Goal: Transaction & Acquisition: Purchase product/service

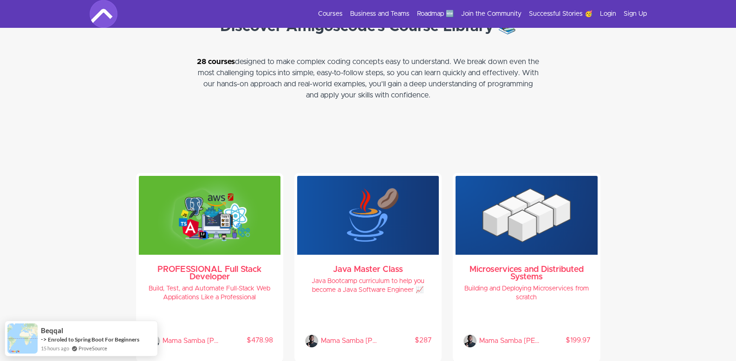
scroll to position [1935, 0]
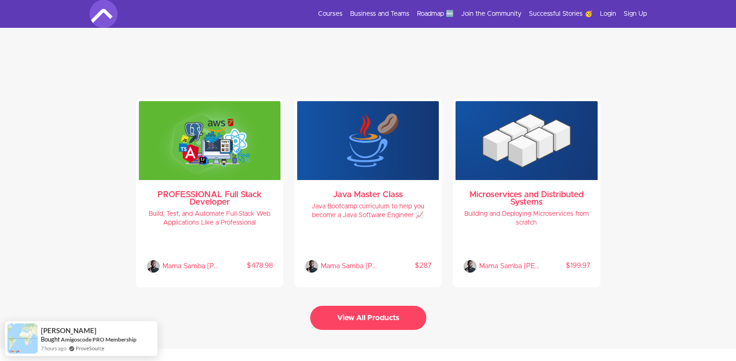
click at [366, 310] on button "View All Products" at bounding box center [368, 318] width 116 height 24
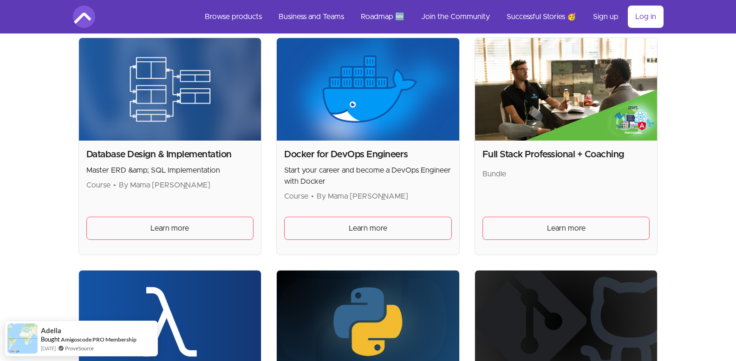
scroll to position [421, 0]
click at [599, 111] on img at bounding box center [566, 89] width 182 height 103
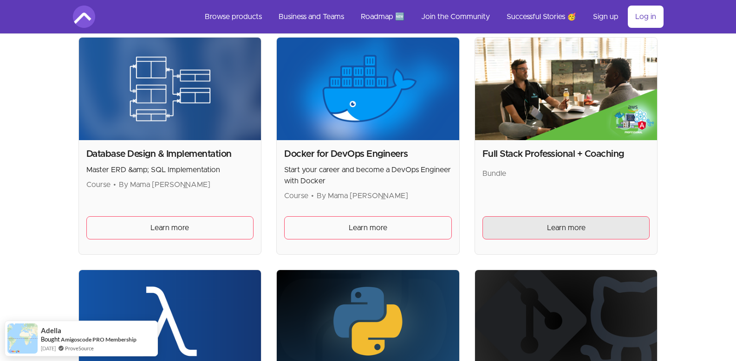
click at [554, 230] on span "Learn more" at bounding box center [566, 227] width 39 height 11
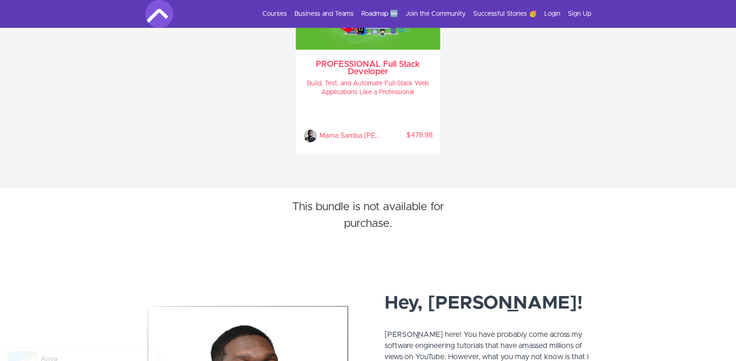
scroll to position [471, 0]
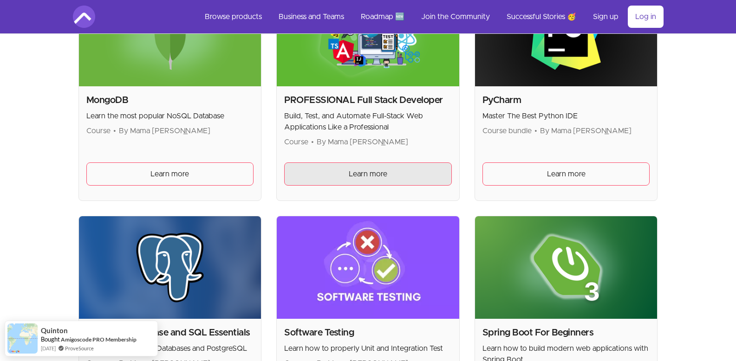
scroll to position [1871, 0]
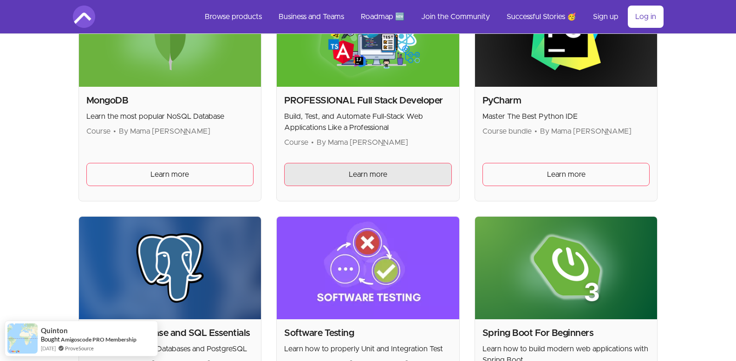
click at [382, 179] on span "Learn more" at bounding box center [368, 174] width 39 height 11
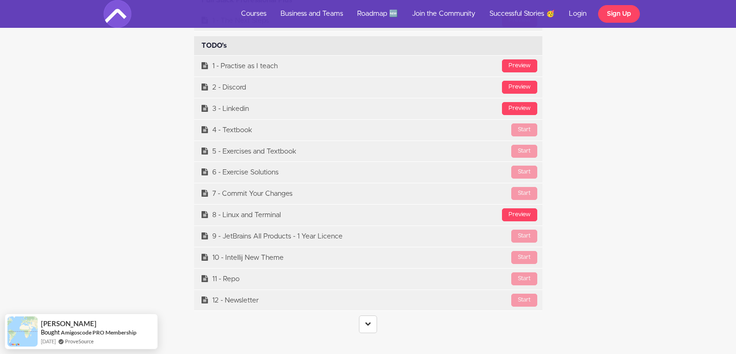
scroll to position [3773, 0]
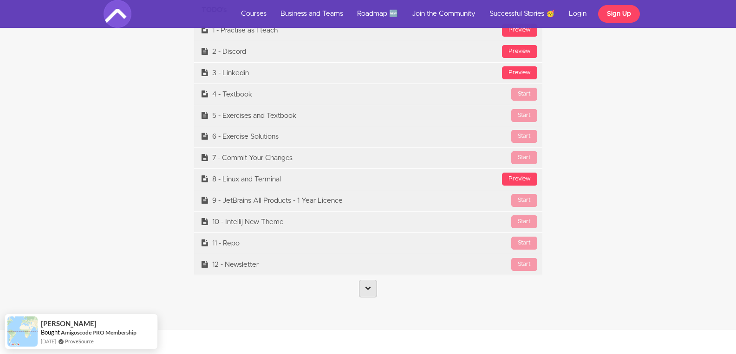
click at [364, 292] on link at bounding box center [368, 289] width 18 height 18
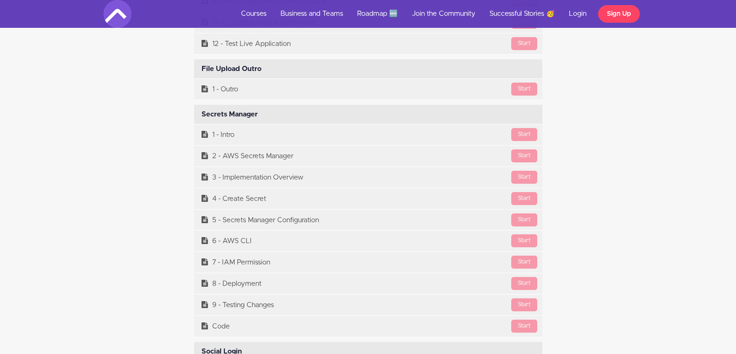
scroll to position [22183, 0]
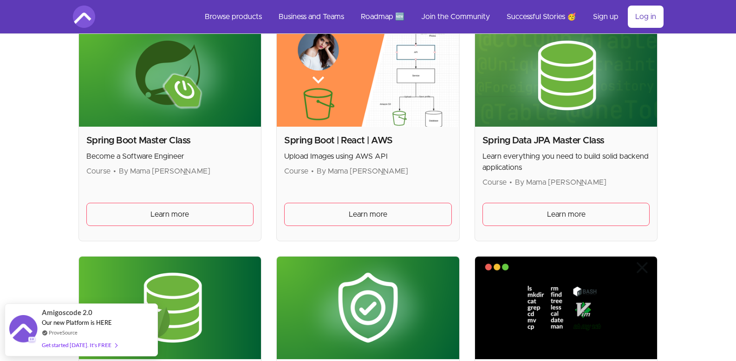
scroll to position [2068, 0]
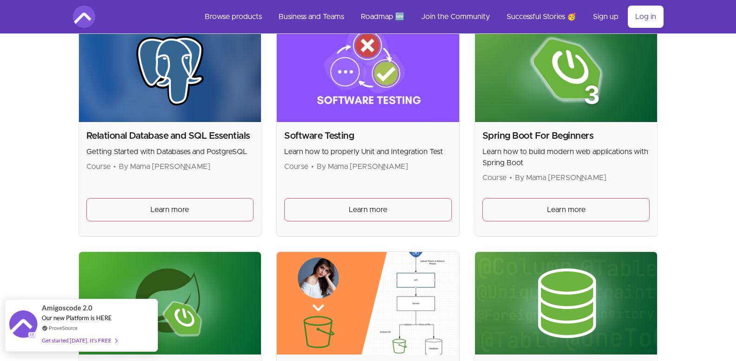
click at [103, 339] on div "Get started [DATE]. It's FREE" at bounding box center [79, 340] width 75 height 11
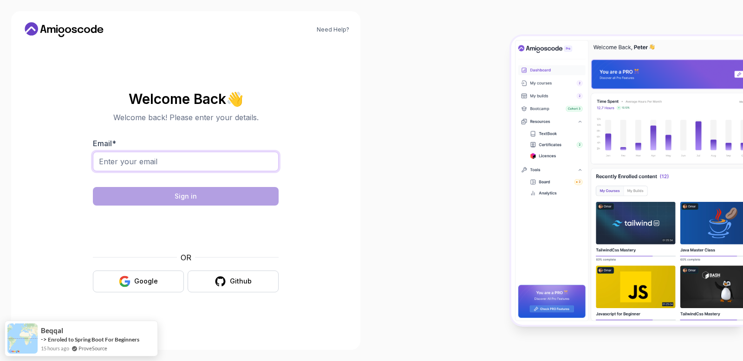
click at [152, 155] on input "Email *" at bounding box center [186, 161] width 186 height 19
click at [508, 104] on body "Need Help? Welcome Back 👋 Welcome back! Please enter your details. Email * Sign…" at bounding box center [371, 180] width 743 height 361
click at [205, 155] on input "Email *" at bounding box center [186, 161] width 186 height 19
type input "cdurgun@gmail.com"
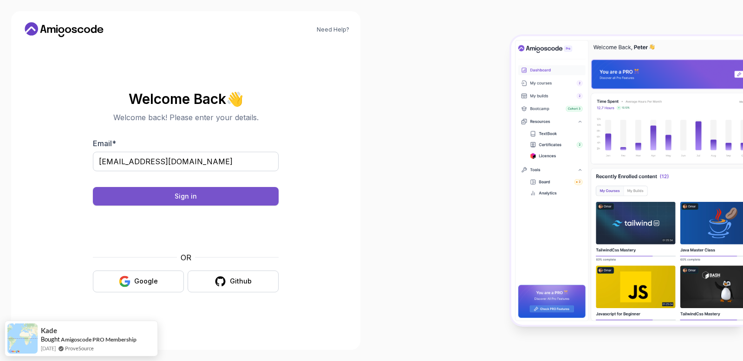
click at [178, 198] on div "Sign in" at bounding box center [186, 196] width 22 height 9
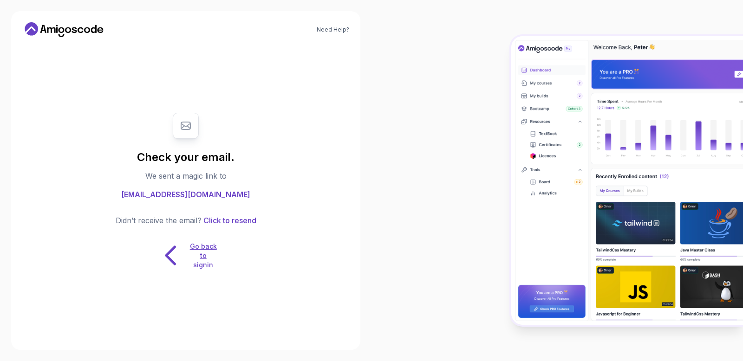
click at [200, 257] on p "Go back to signin" at bounding box center [203, 256] width 28 height 28
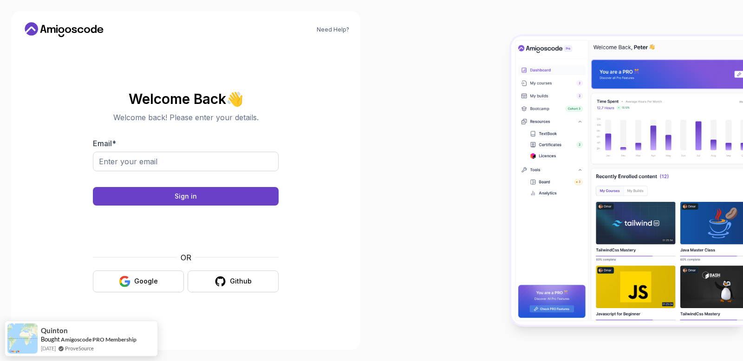
click at [56, 35] on icon at bounding box center [64, 29] width 84 height 15
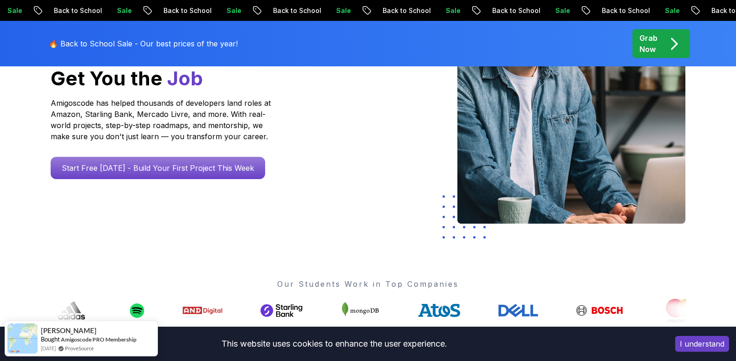
scroll to position [186, 0]
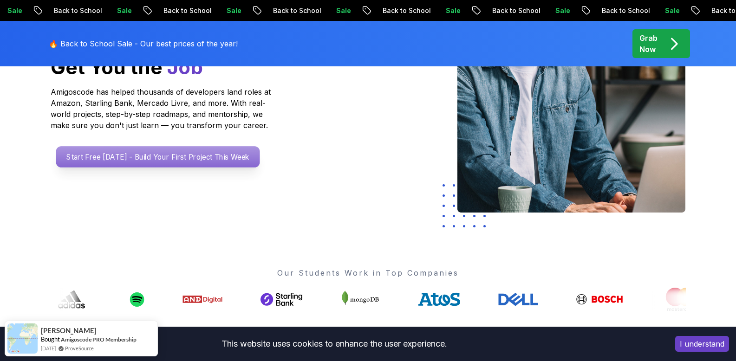
click at [170, 160] on p "Start Free Today - Build Your First Project This Week" at bounding box center [158, 156] width 204 height 21
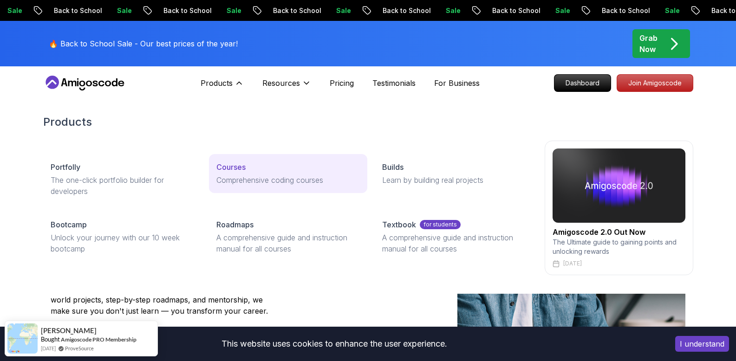
click at [232, 171] on p "Courses" at bounding box center [230, 167] width 29 height 11
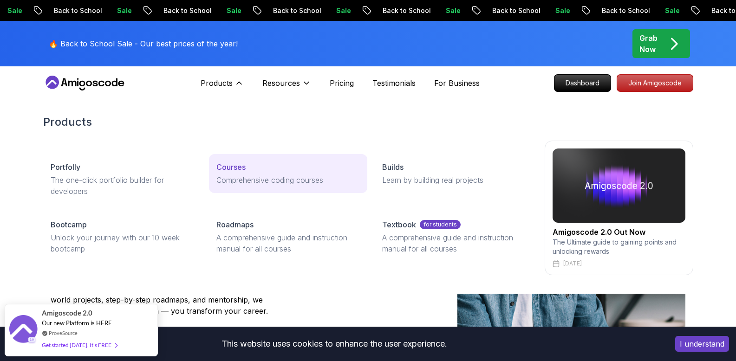
click at [226, 166] on p "Courses" at bounding box center [230, 167] width 29 height 11
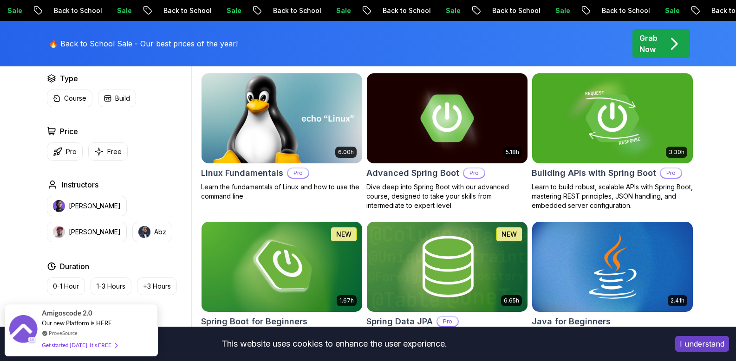
scroll to position [323, 0]
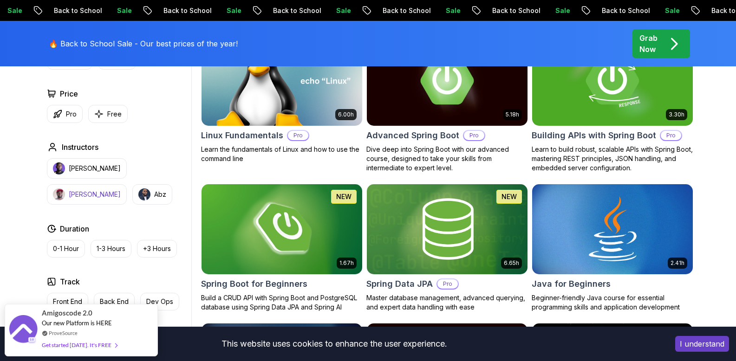
click at [127, 184] on button "Richard" at bounding box center [87, 194] width 80 height 20
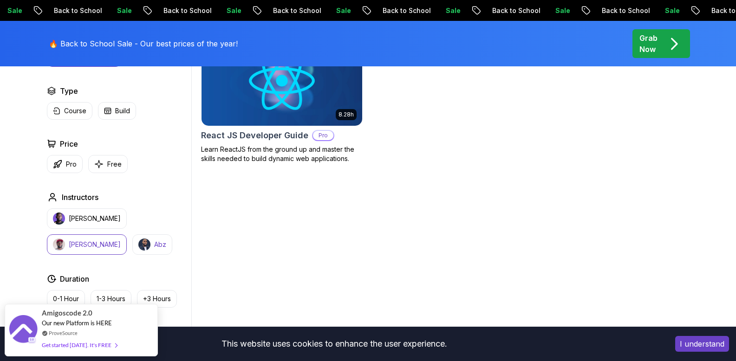
click at [132, 238] on button "Abz" at bounding box center [152, 244] width 40 height 20
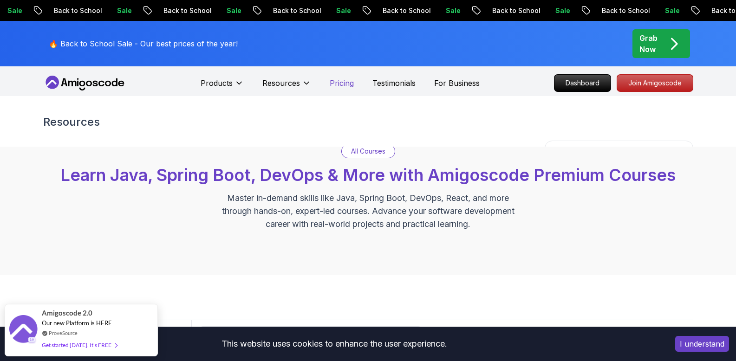
click at [349, 82] on p "Pricing" at bounding box center [342, 83] width 24 height 11
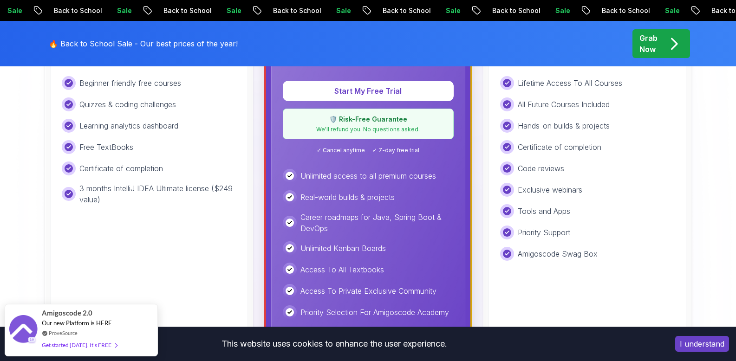
scroll to position [277, 0]
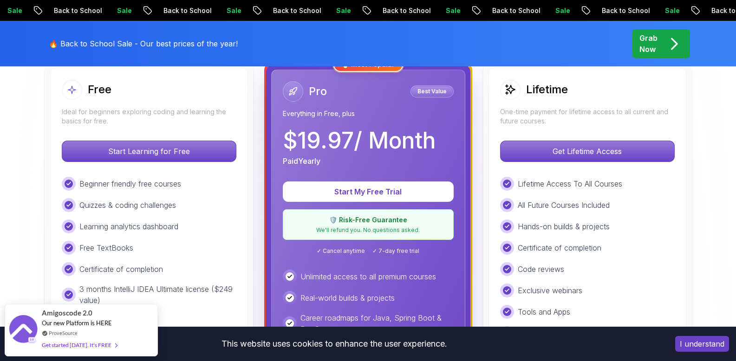
click at [649, 39] on p "Grab Now" at bounding box center [648, 43] width 18 height 22
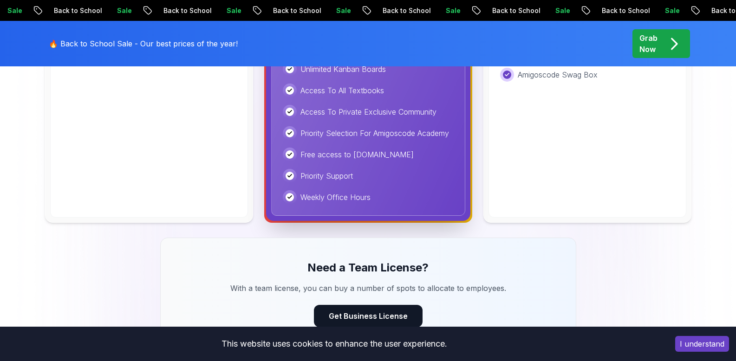
scroll to position [293, 0]
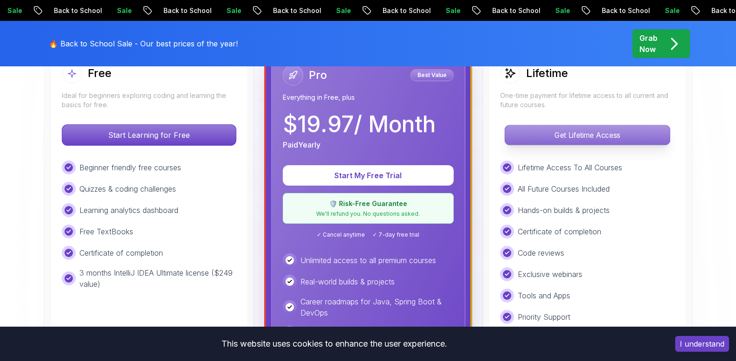
click at [564, 140] on p "Get Lifetime Access" at bounding box center [587, 134] width 165 height 19
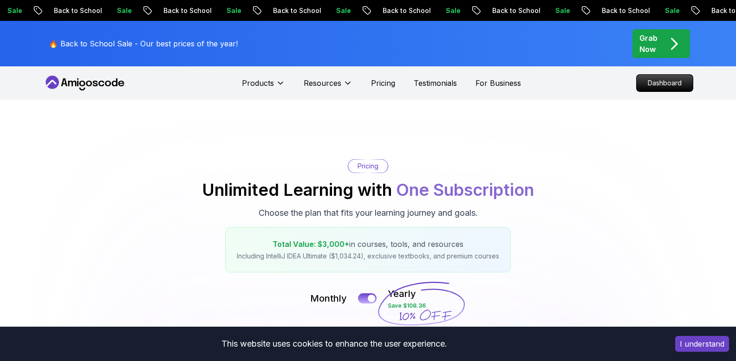
scroll to position [293, 0]
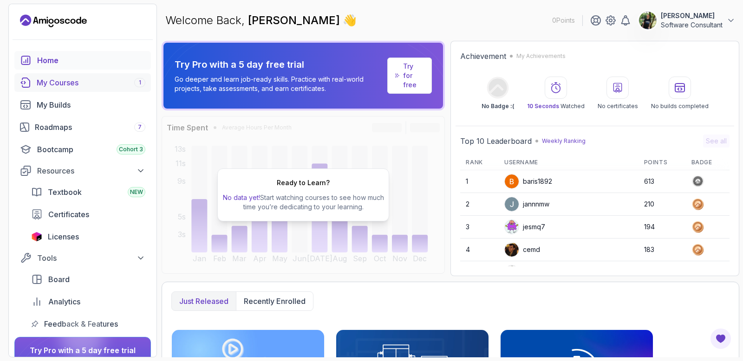
click at [78, 79] on div "My Courses 1" at bounding box center [91, 82] width 109 height 11
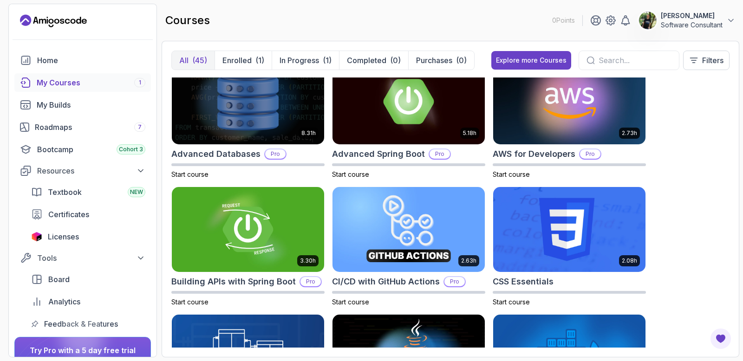
scroll to position [35, 0]
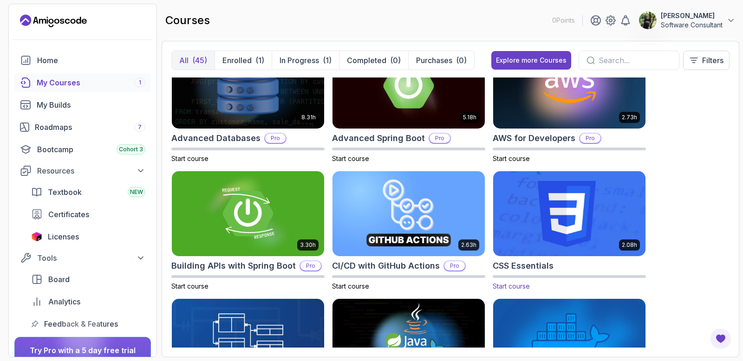
click at [543, 226] on img at bounding box center [569, 214] width 160 height 90
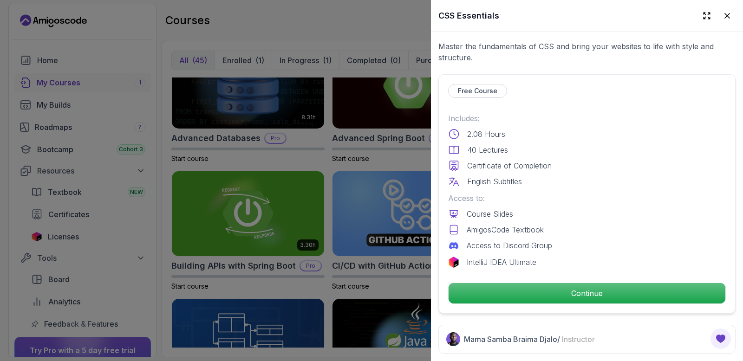
scroll to position [142, 0]
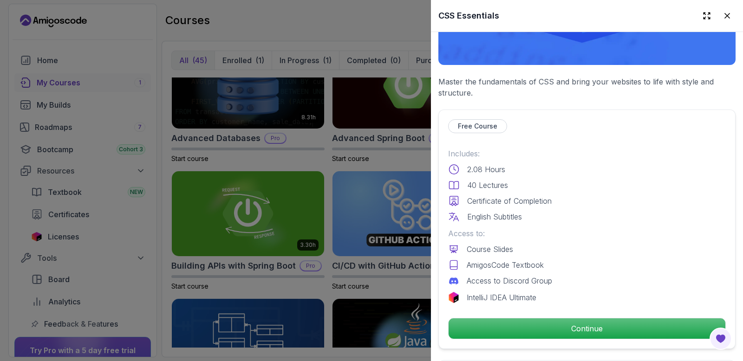
click at [377, 33] on div at bounding box center [371, 180] width 743 height 361
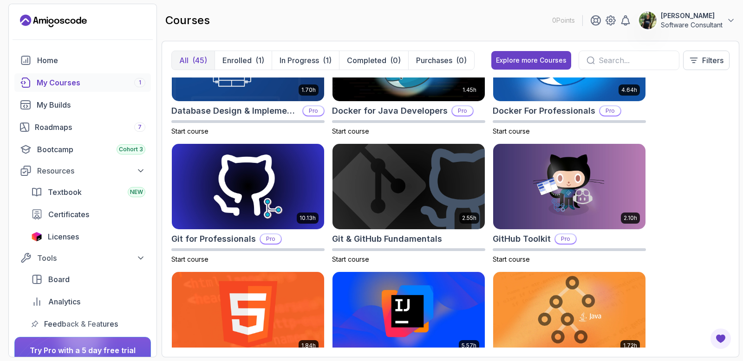
scroll to position [454, 0]
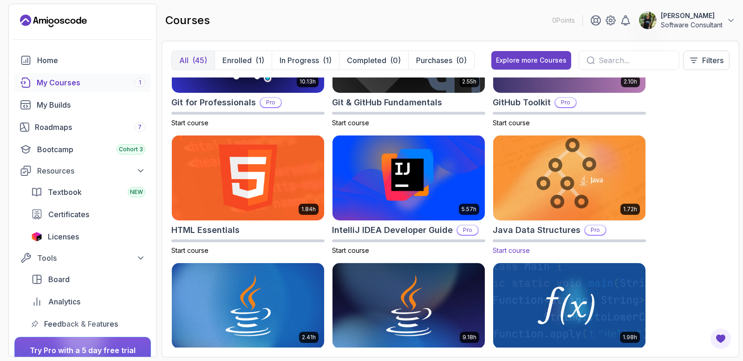
click at [552, 192] on img at bounding box center [569, 178] width 160 height 90
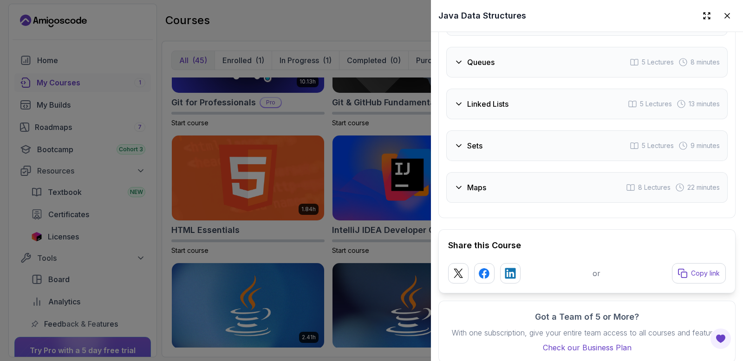
scroll to position [1862, 0]
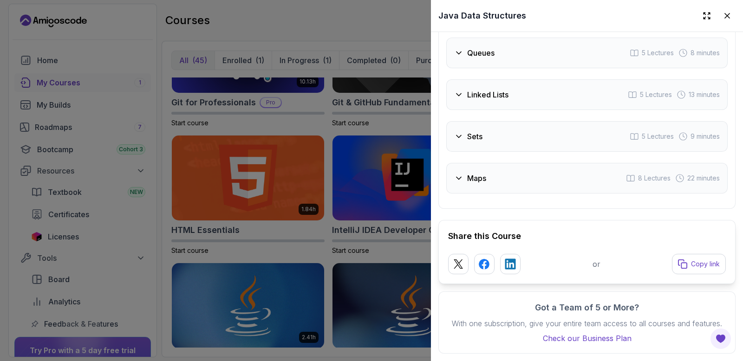
click at [304, 124] on div at bounding box center [371, 180] width 743 height 361
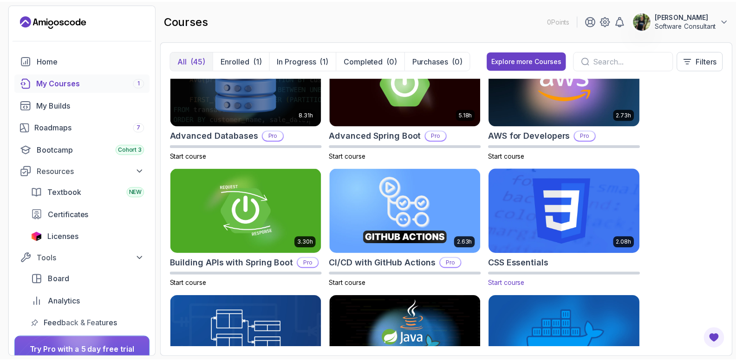
scroll to position [0, 0]
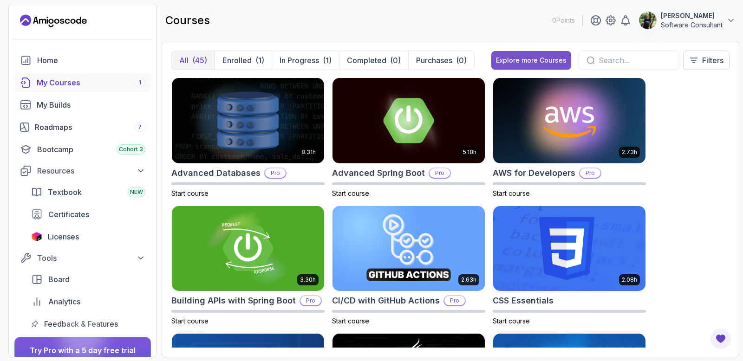
click at [532, 57] on div "Explore more Courses" at bounding box center [531, 60] width 71 height 9
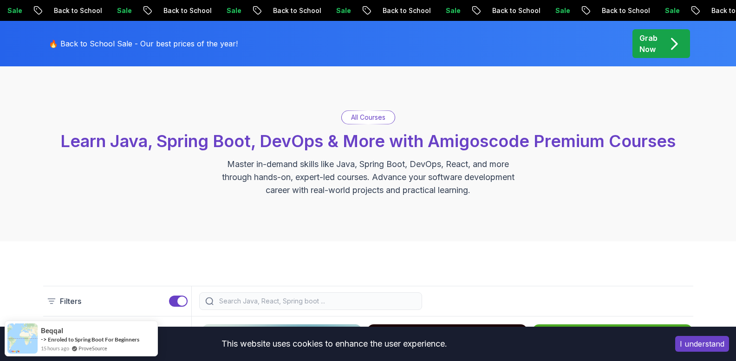
scroll to position [250, 0]
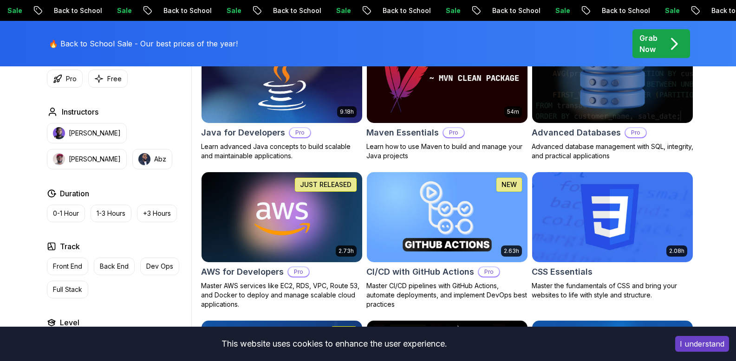
scroll to position [607, 0]
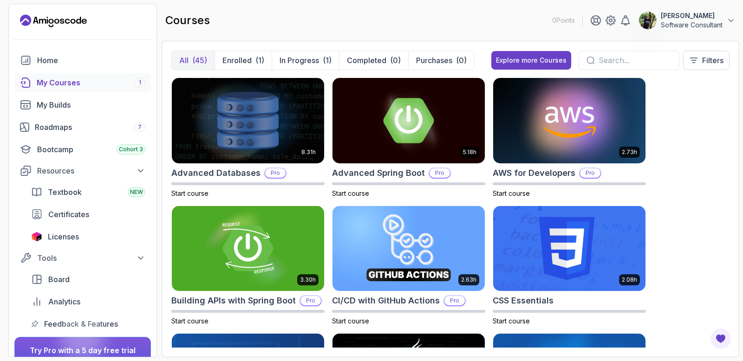
click at [199, 59] on div "(45)" at bounding box center [199, 60] width 15 height 11
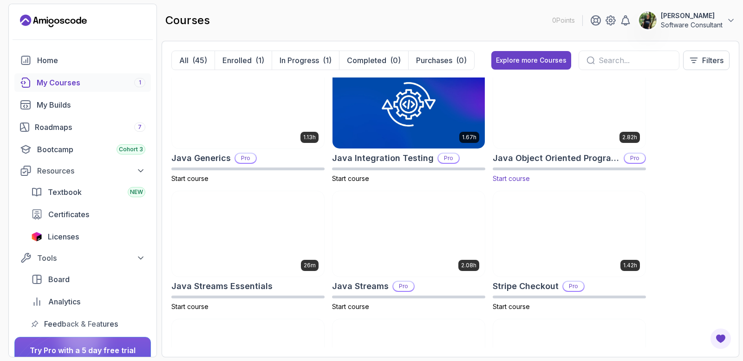
scroll to position [783, 0]
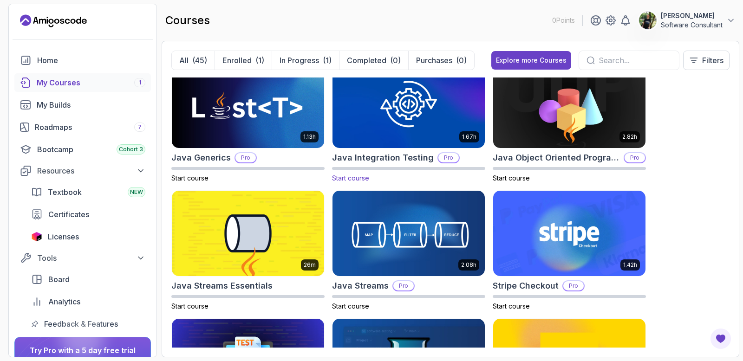
click at [358, 133] on img at bounding box center [409, 106] width 160 height 90
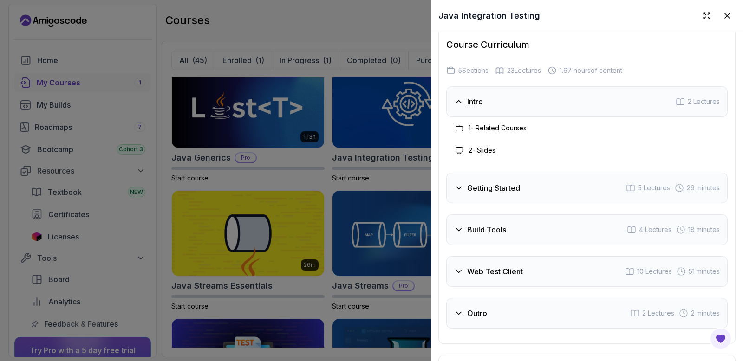
scroll to position [1851, 0]
click at [524, 190] on div "Getting Started 5 Lectures 29 minutes" at bounding box center [586, 190] width 281 height 31
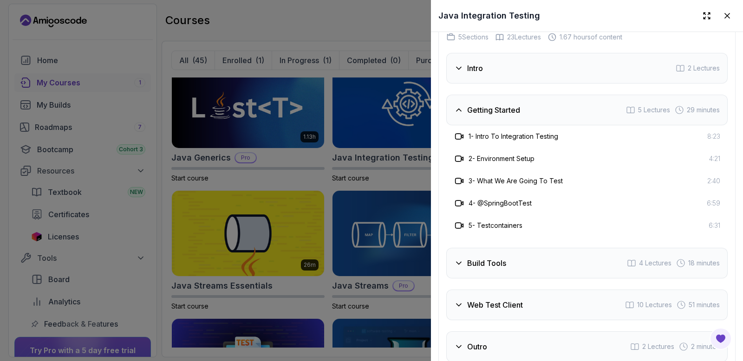
scroll to position [1888, 0]
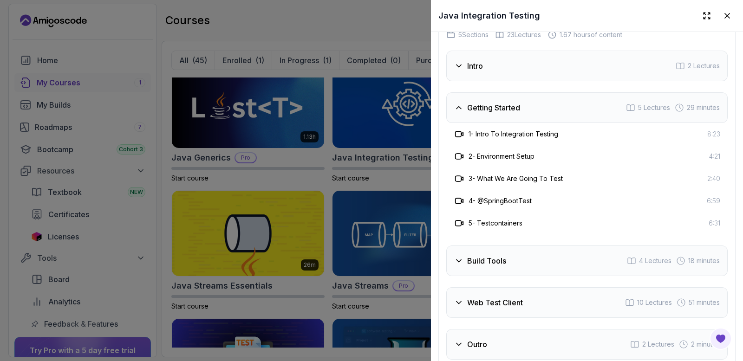
click at [517, 256] on div "Build Tools 4 Lectures 18 minutes" at bounding box center [586, 261] width 281 height 31
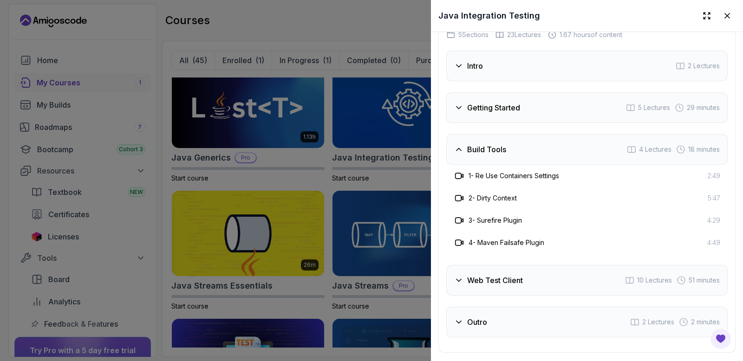
click at [542, 281] on div "Web Test Client 10 Lectures 51 minutes" at bounding box center [586, 280] width 281 height 31
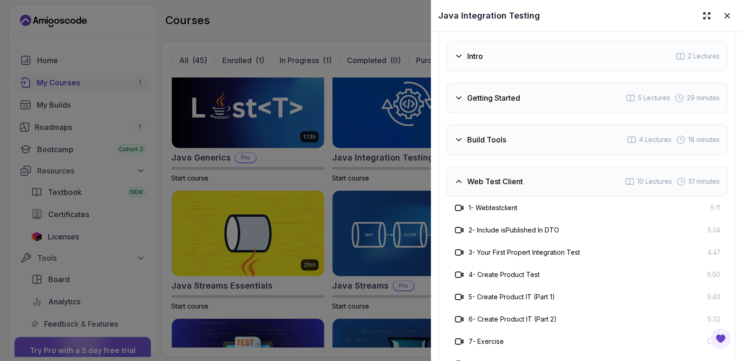
scroll to position [2111, 0]
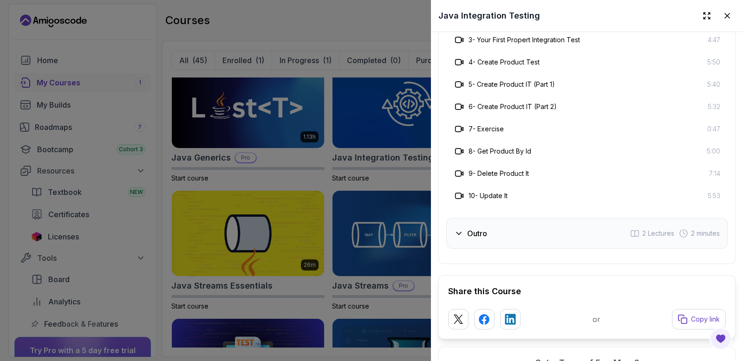
click at [507, 229] on div "Outro 2 Lectures 2 minutes" at bounding box center [586, 233] width 281 height 31
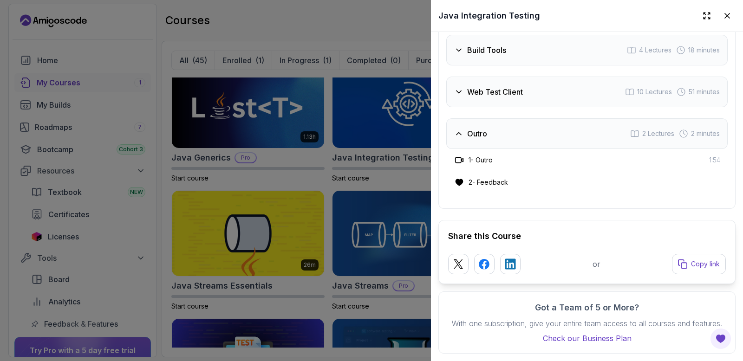
scroll to position [1995, 0]
click at [389, 31] on div at bounding box center [371, 180] width 743 height 361
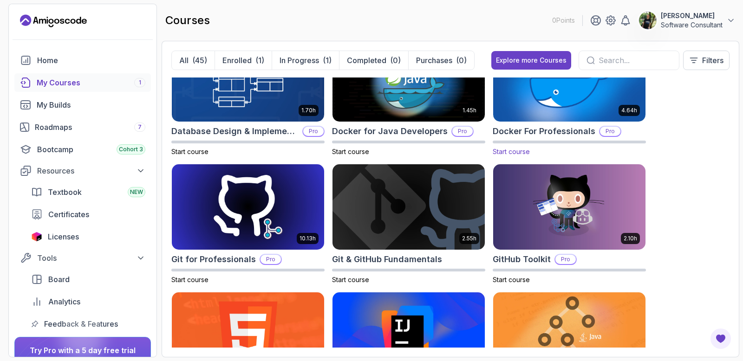
scroll to position [0, 0]
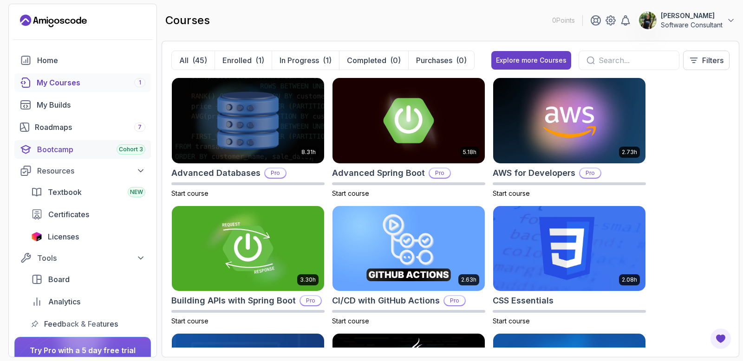
click at [77, 149] on div "Bootcamp Cohort 3" at bounding box center [91, 149] width 108 height 11
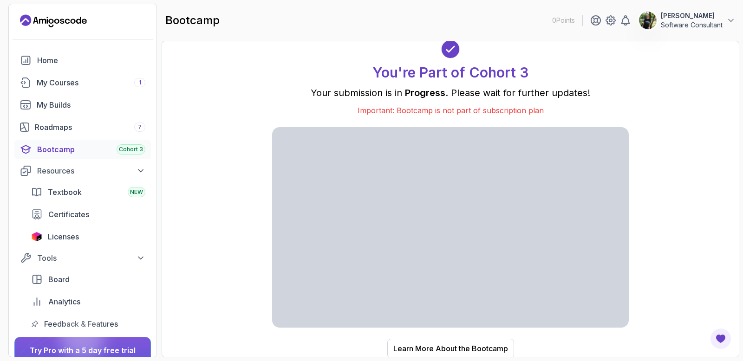
scroll to position [1, 0]
click at [69, 193] on span "Textbook" at bounding box center [65, 192] width 34 height 11
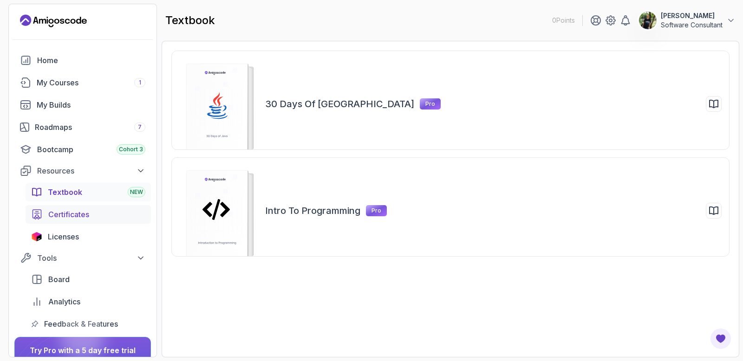
click at [64, 213] on span "Certificates" at bounding box center [68, 214] width 41 height 11
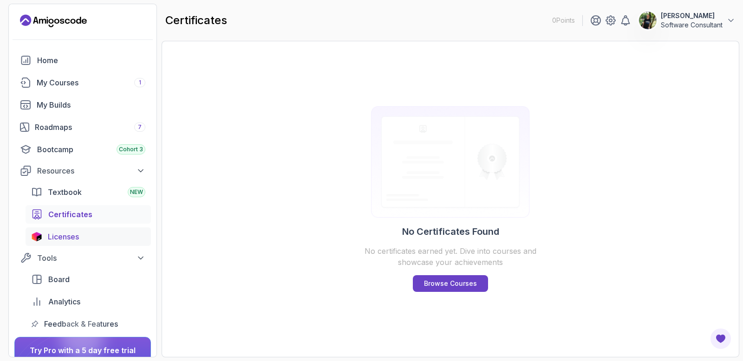
click at [61, 233] on span "Licenses" at bounding box center [63, 236] width 31 height 11
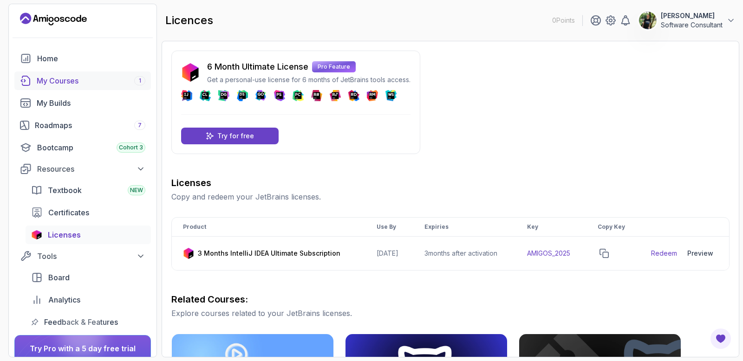
click at [63, 78] on div "My Courses 1" at bounding box center [91, 80] width 109 height 11
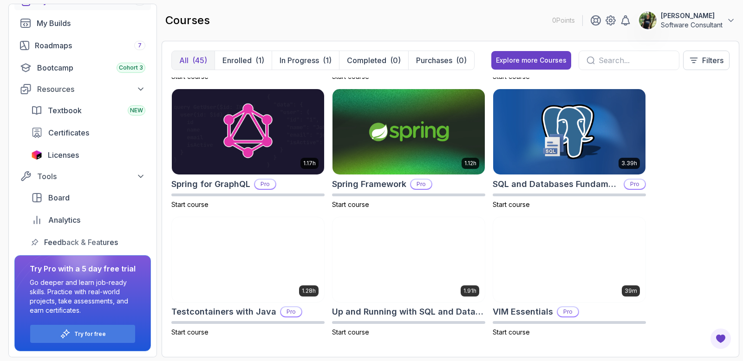
scroll to position [1653, 0]
